Goal: Find specific page/section: Find specific page/section

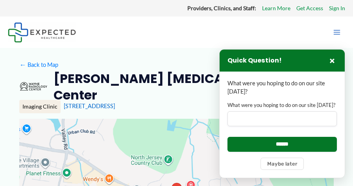
click at [30, 87] on img at bounding box center [33, 85] width 28 height 31
click at [35, 98] on img at bounding box center [33, 85] width 28 height 31
click at [37, 90] on img at bounding box center [33, 85] width 28 height 31
click at [37, 84] on img at bounding box center [33, 85] width 28 height 31
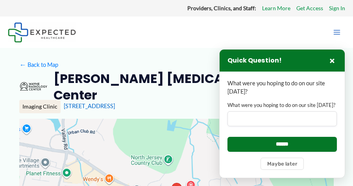
click at [37, 79] on img at bounding box center [33, 85] width 28 height 31
click at [31, 84] on img at bounding box center [33, 85] width 28 height 31
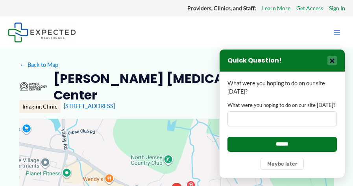
click at [331, 61] on button "×" at bounding box center [331, 60] width 9 height 9
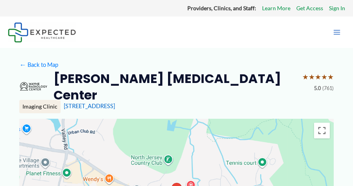
click at [40, 86] on img at bounding box center [33, 85] width 28 height 31
